Goal: Transaction & Acquisition: Subscribe to service/newsletter

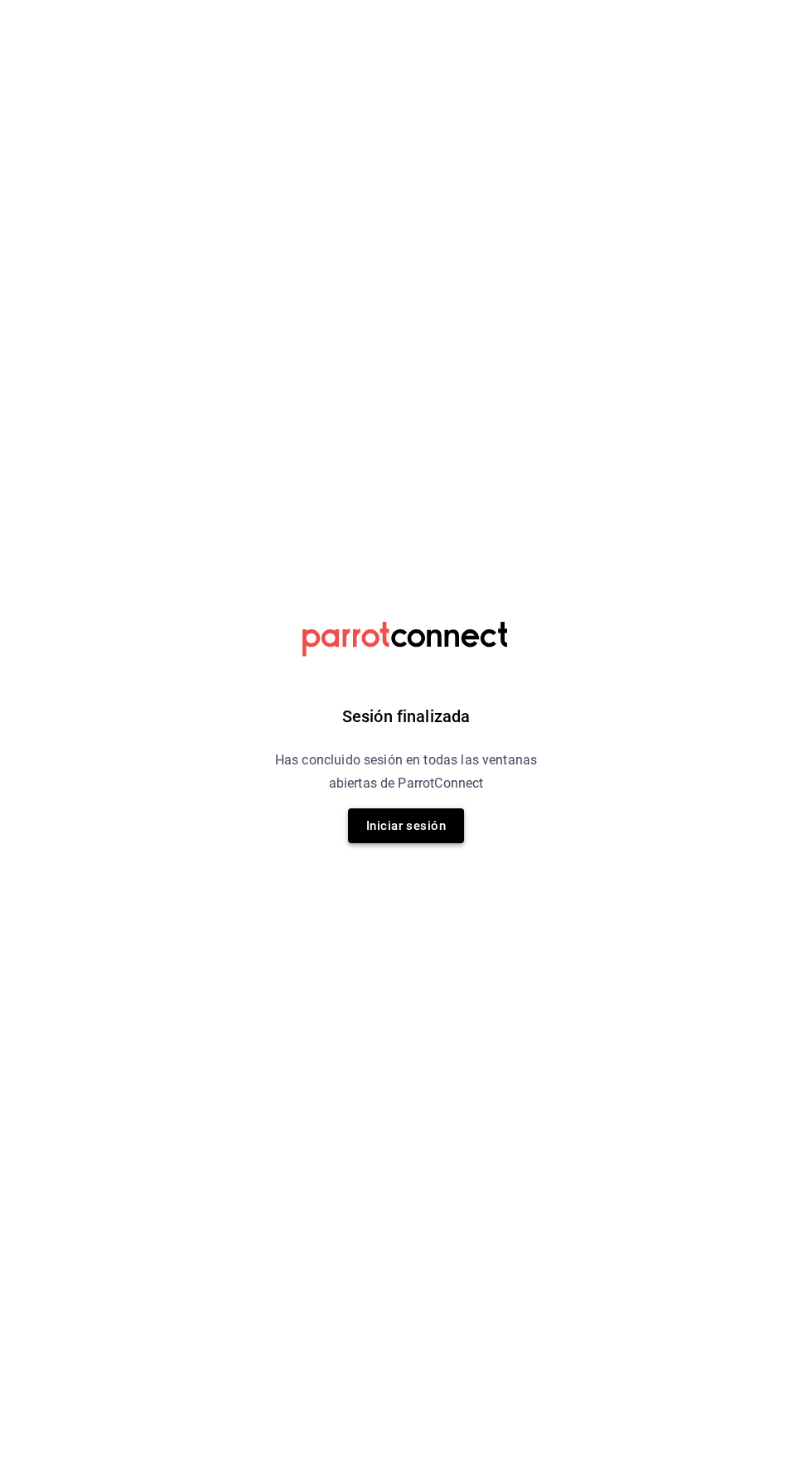
click at [433, 830] on button "Iniciar sesión" at bounding box center [406, 826] width 116 height 35
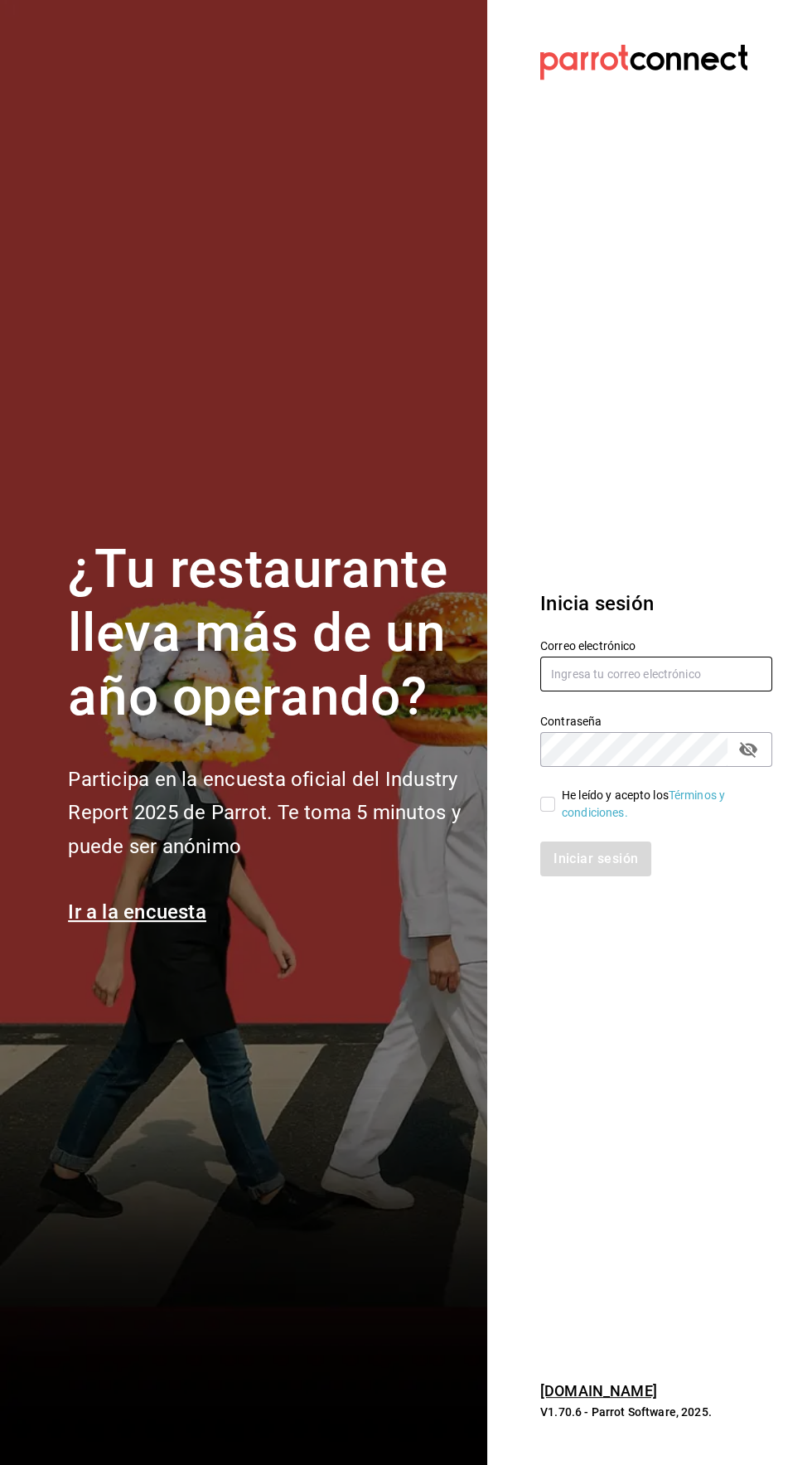
click at [737, 691] on input "text" at bounding box center [657, 675] width 232 height 35
type input "[EMAIL_ADDRESS][DOMAIN_NAME]"
click at [553, 812] on input "He leído y acepto los Términos y condiciones." at bounding box center [548, 804] width 15 height 15
checkbox input "true"
click at [607, 877] on button "Iniciar sesión" at bounding box center [597, 859] width 112 height 35
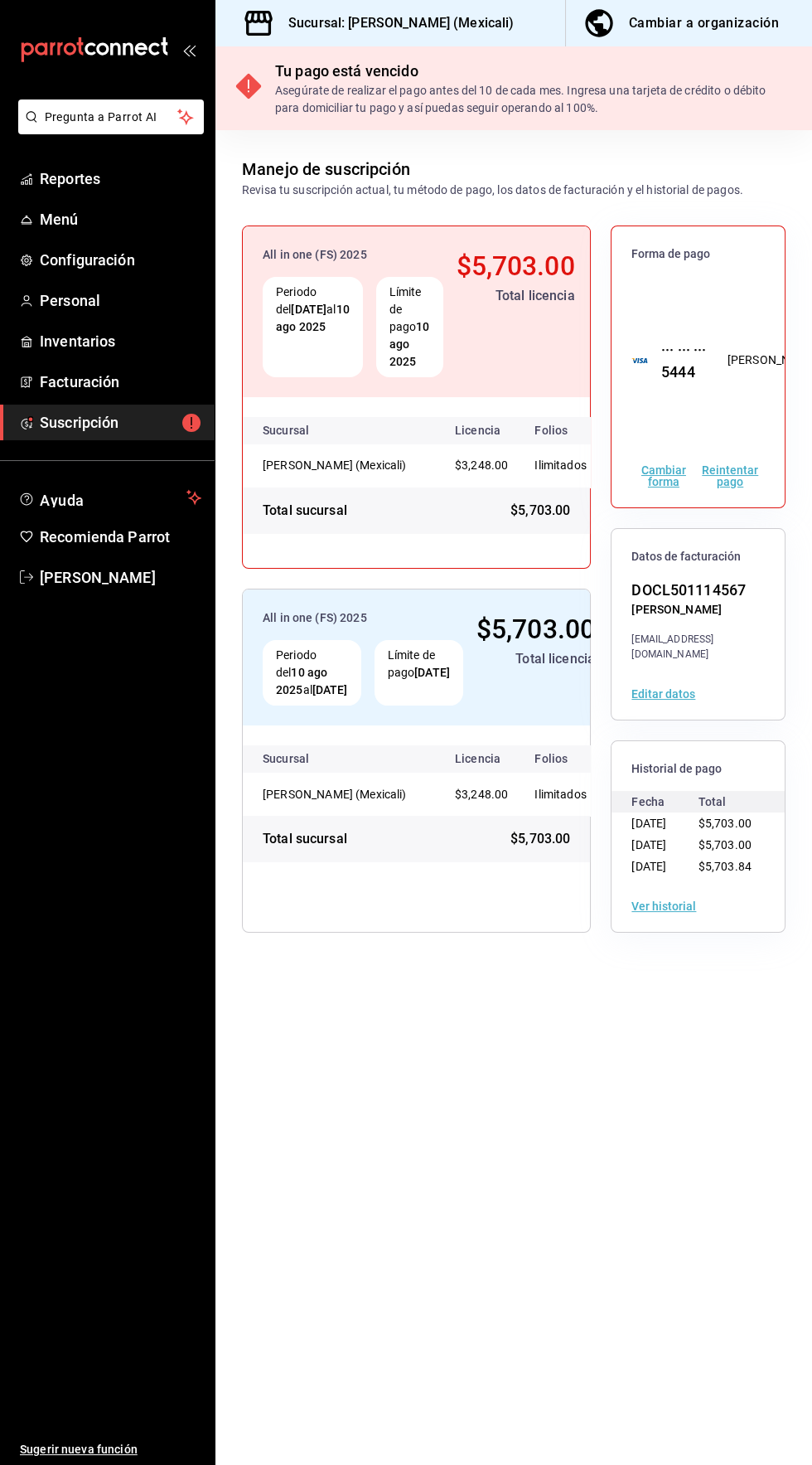
click at [733, 467] on button "Reintentar pago" at bounding box center [729, 476] width 69 height 23
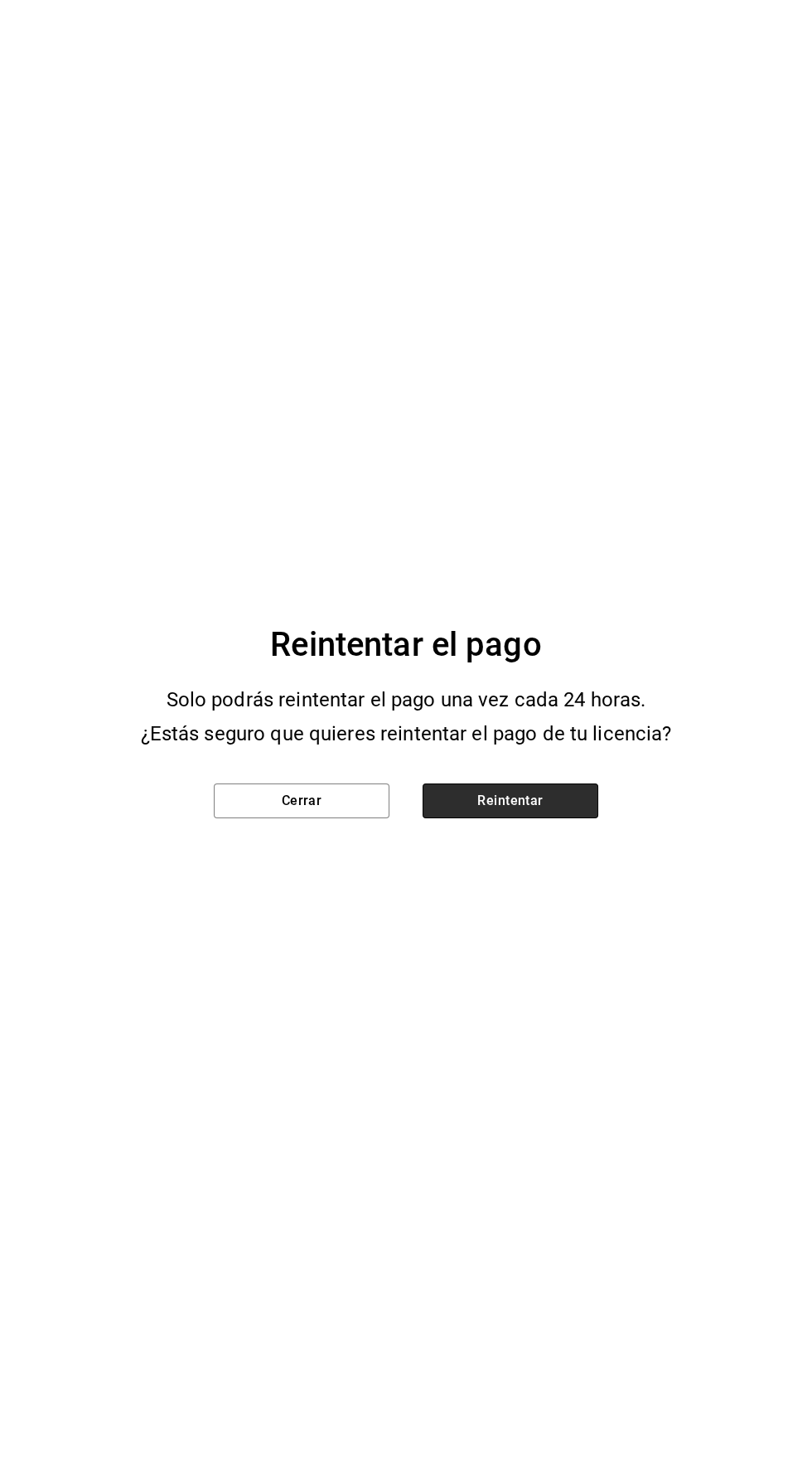
click at [497, 801] on button "Reintentar" at bounding box center [511, 801] width 176 height 35
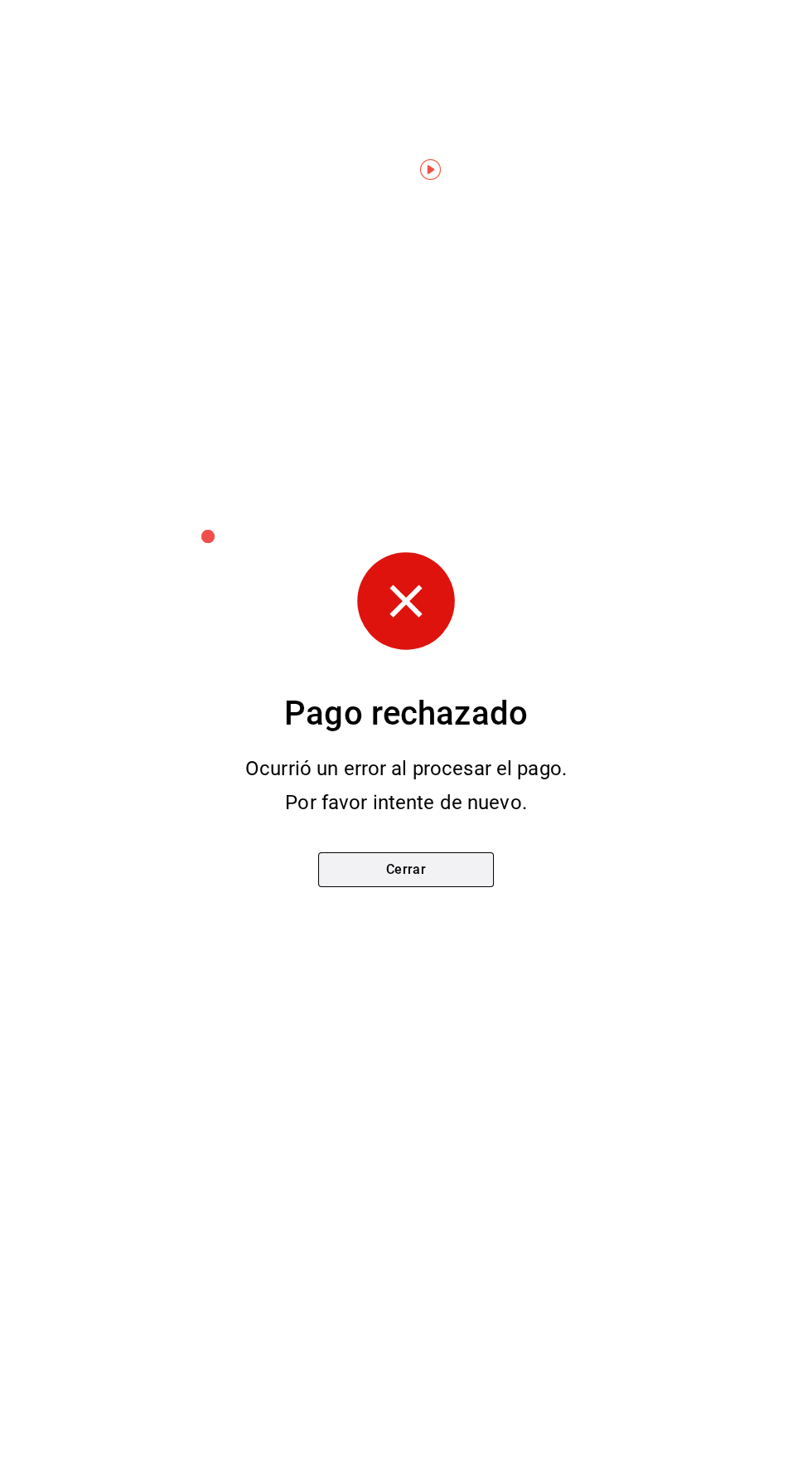
click at [350, 867] on button "Cerrar" at bounding box center [406, 870] width 176 height 35
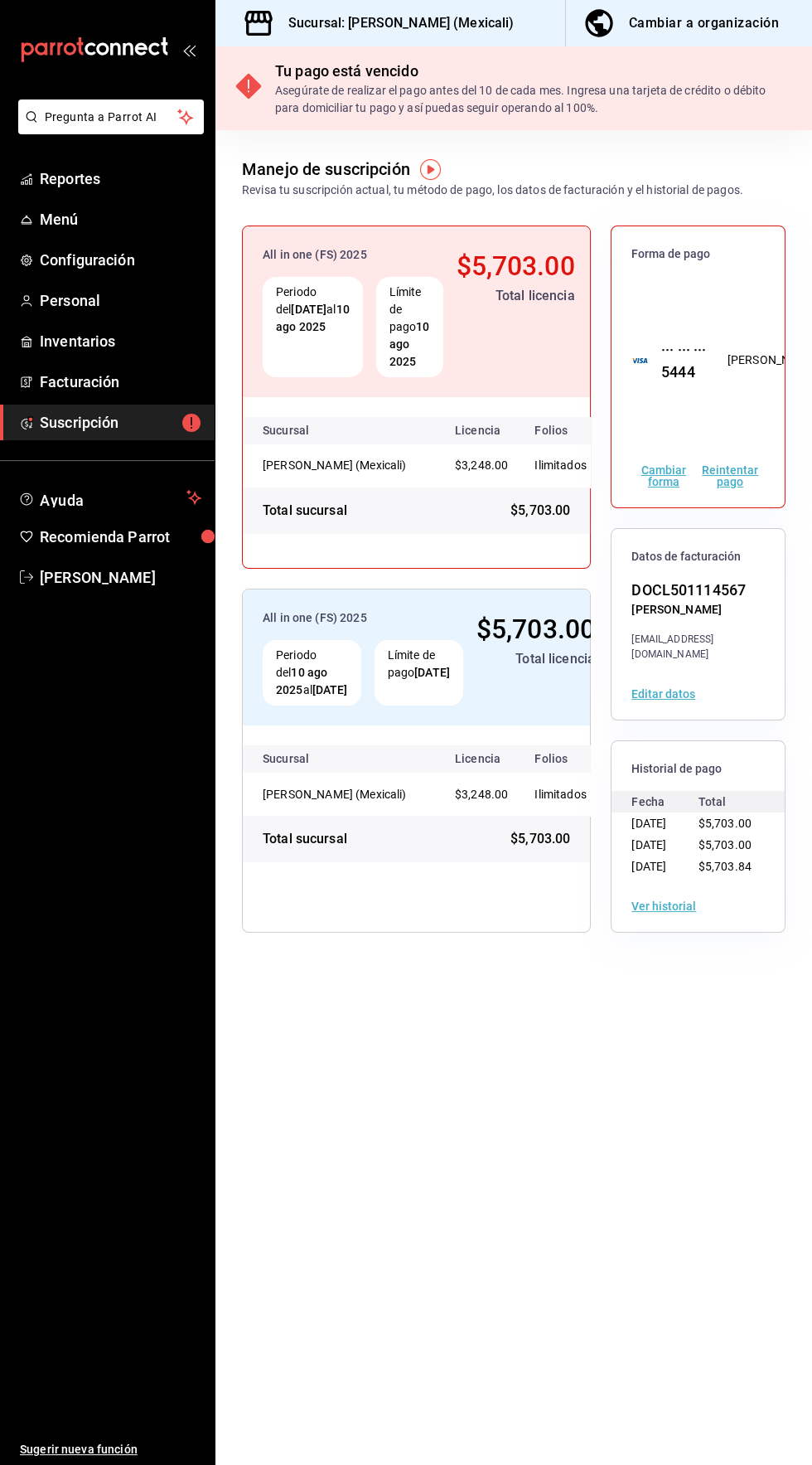
click at [744, 479] on button "Reintentar pago" at bounding box center [729, 476] width 69 height 23
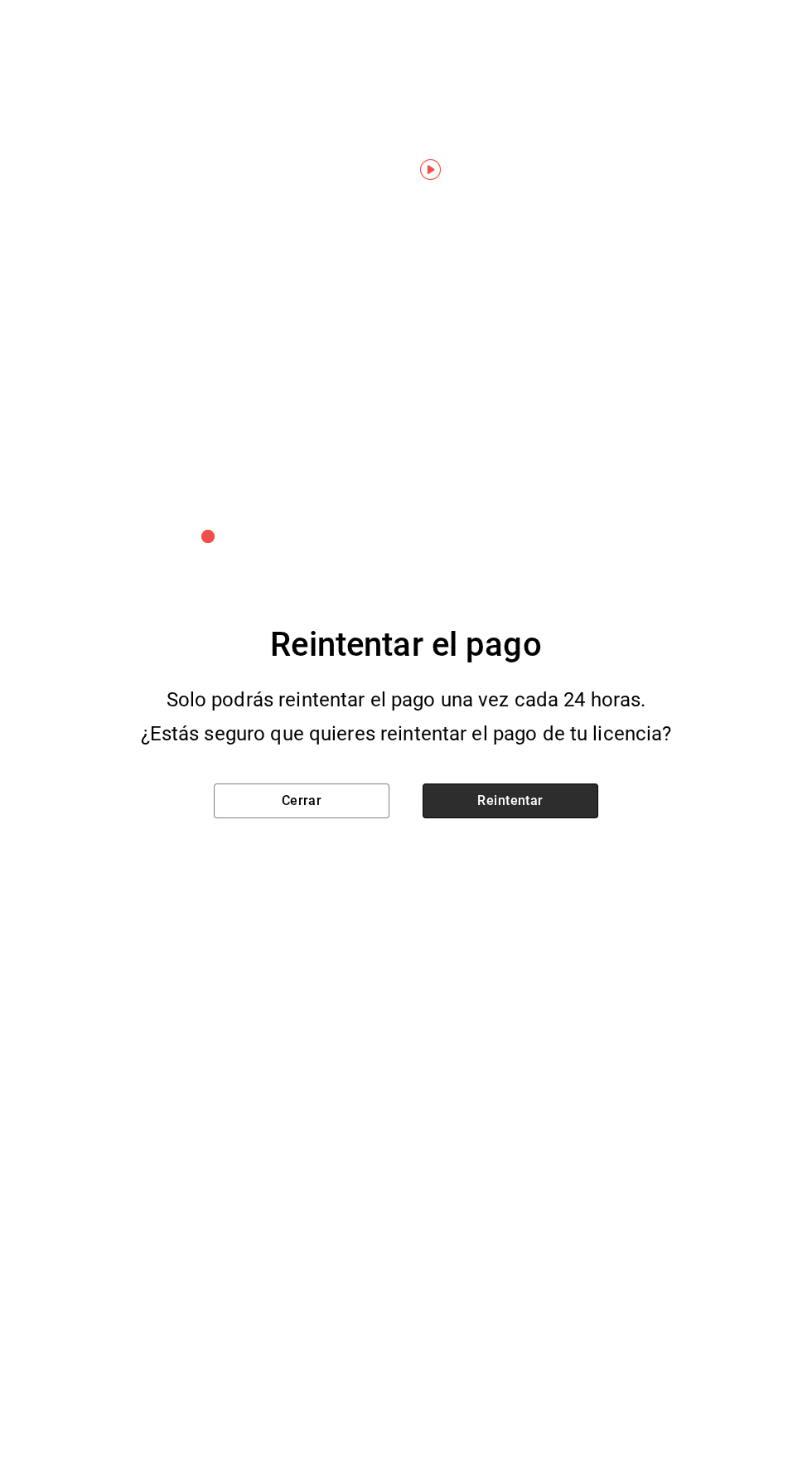
click at [498, 801] on button "Reintentar" at bounding box center [511, 801] width 176 height 35
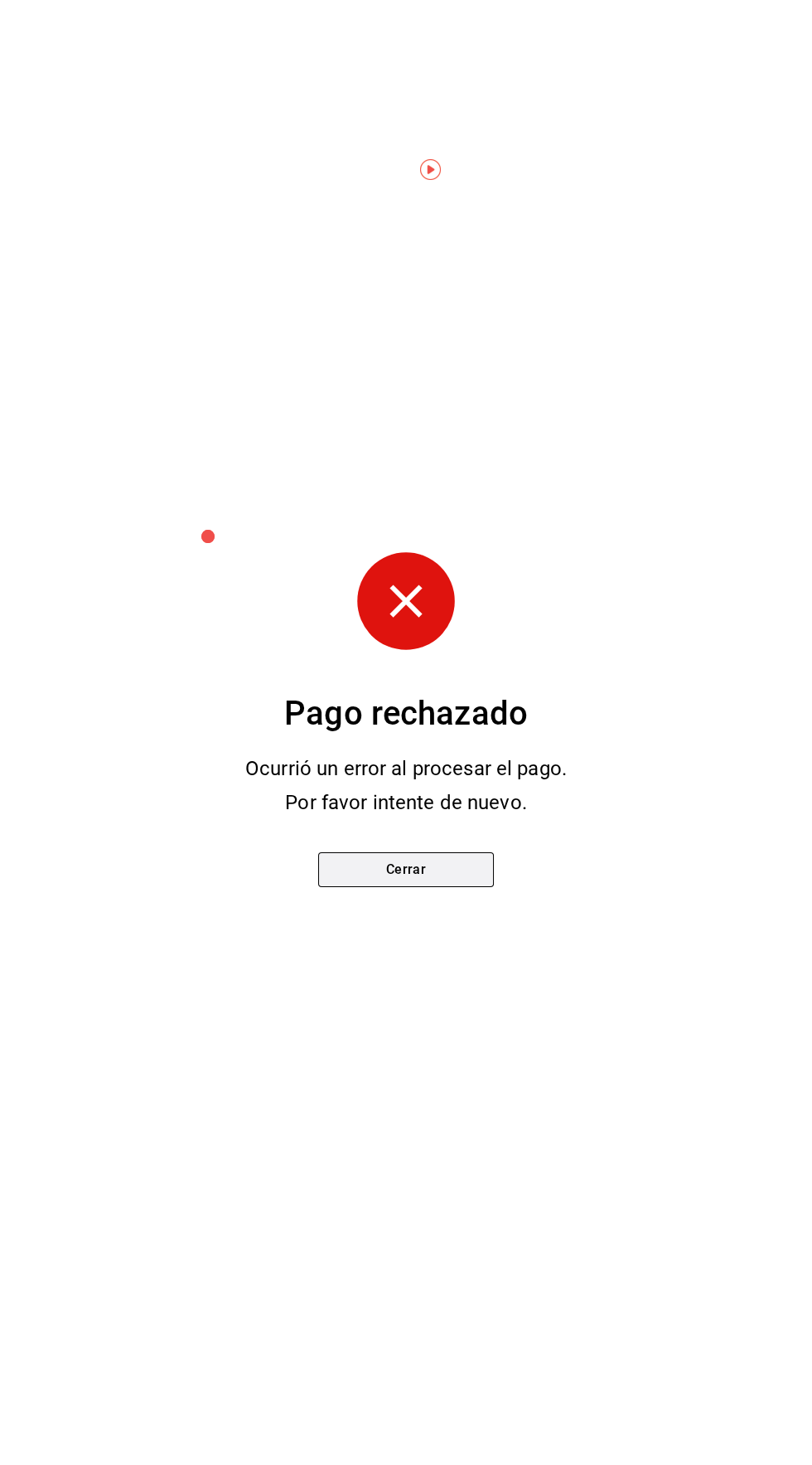
click at [453, 878] on button "Cerrar" at bounding box center [406, 870] width 176 height 35
